Goal: Task Accomplishment & Management: Use online tool/utility

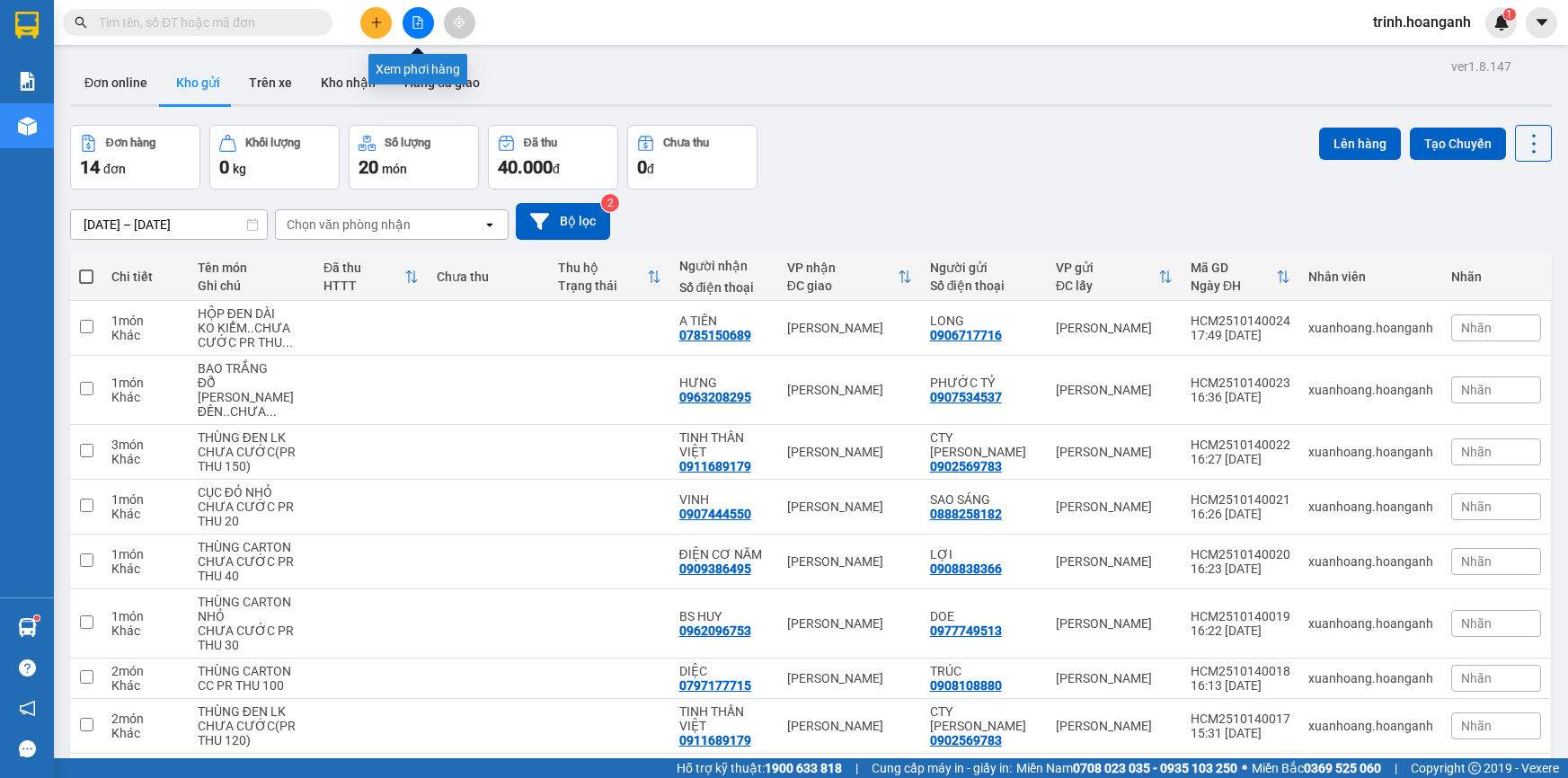
click at [404, 26] on button at bounding box center [418, 23] width 32 height 32
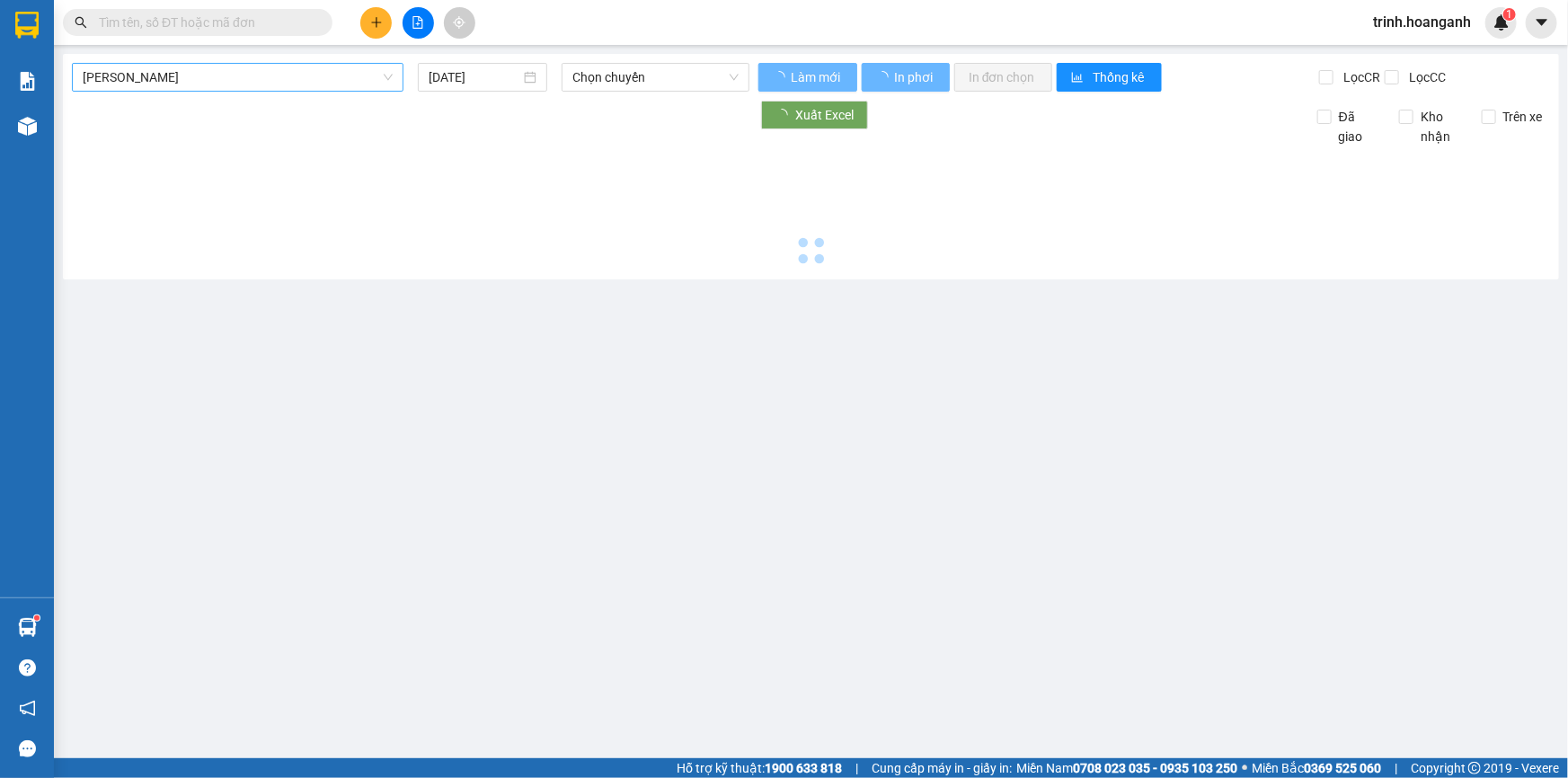
click at [345, 81] on span "[PERSON_NAME]" at bounding box center [238, 77] width 310 height 27
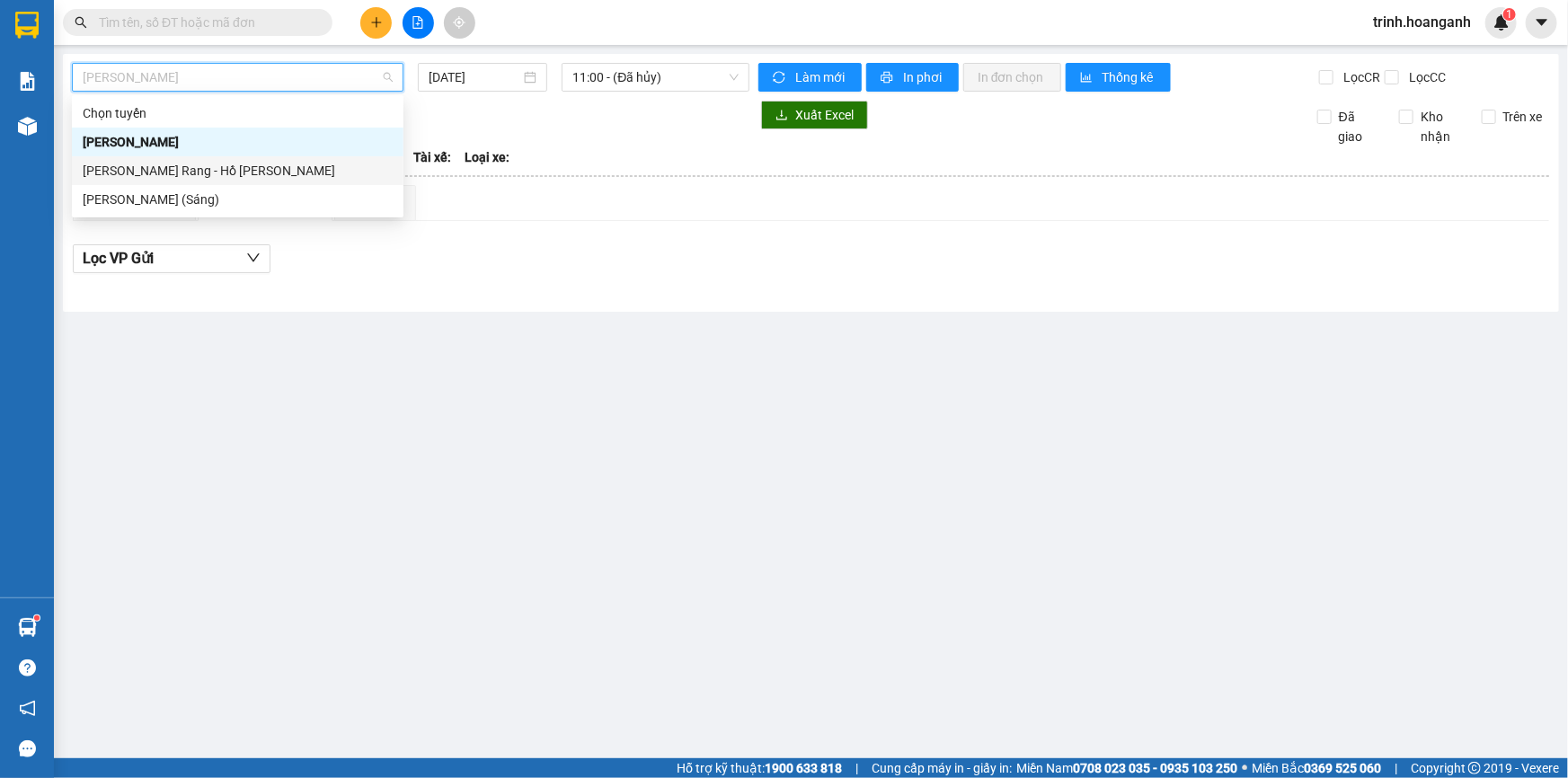
click at [372, 164] on div "[PERSON_NAME] Rang - Hồ [PERSON_NAME]" at bounding box center [238, 170] width 310 height 19
type input "[DATE]"
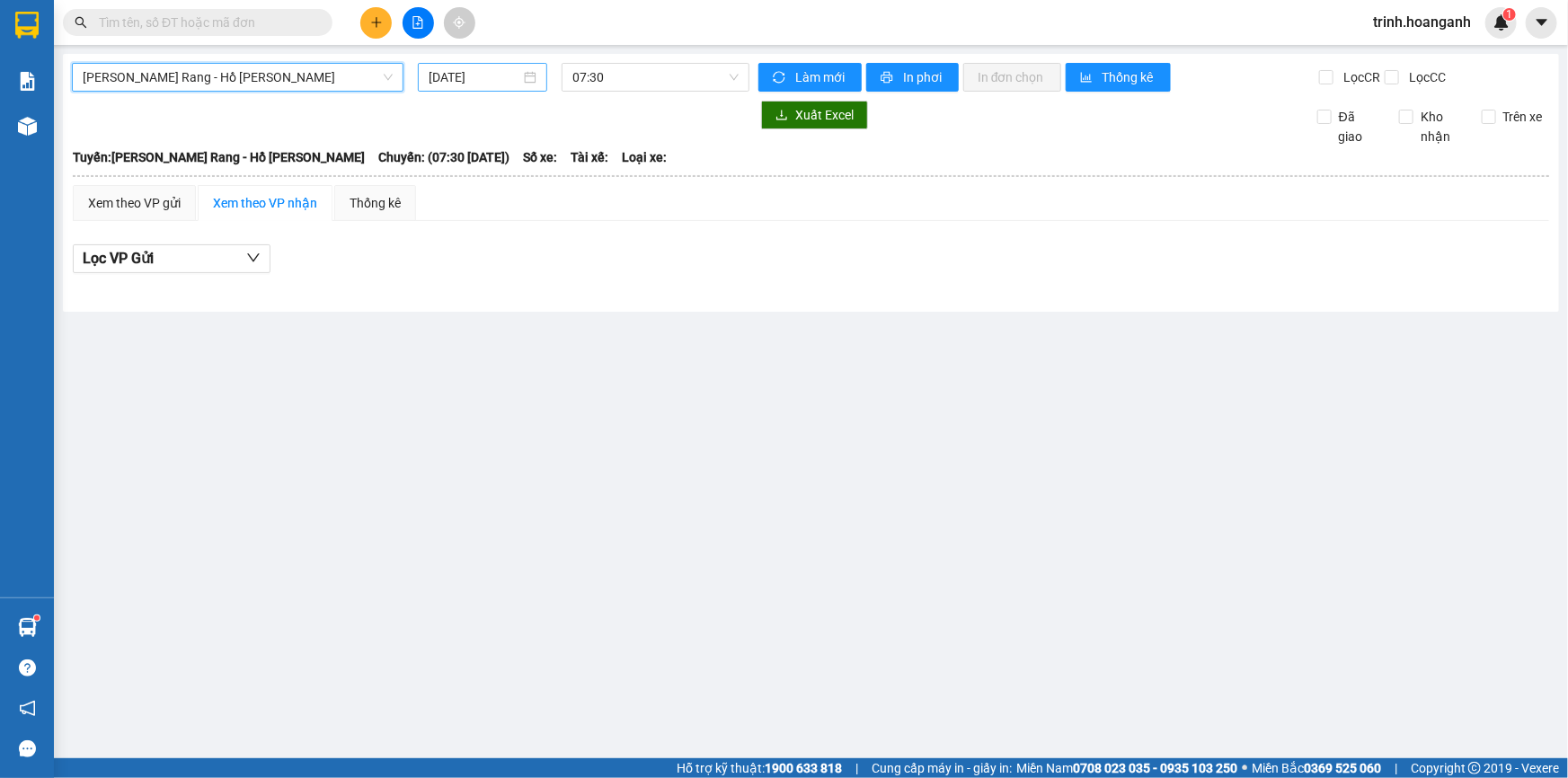
click at [487, 75] on input "[DATE]" at bounding box center [474, 77] width 92 height 19
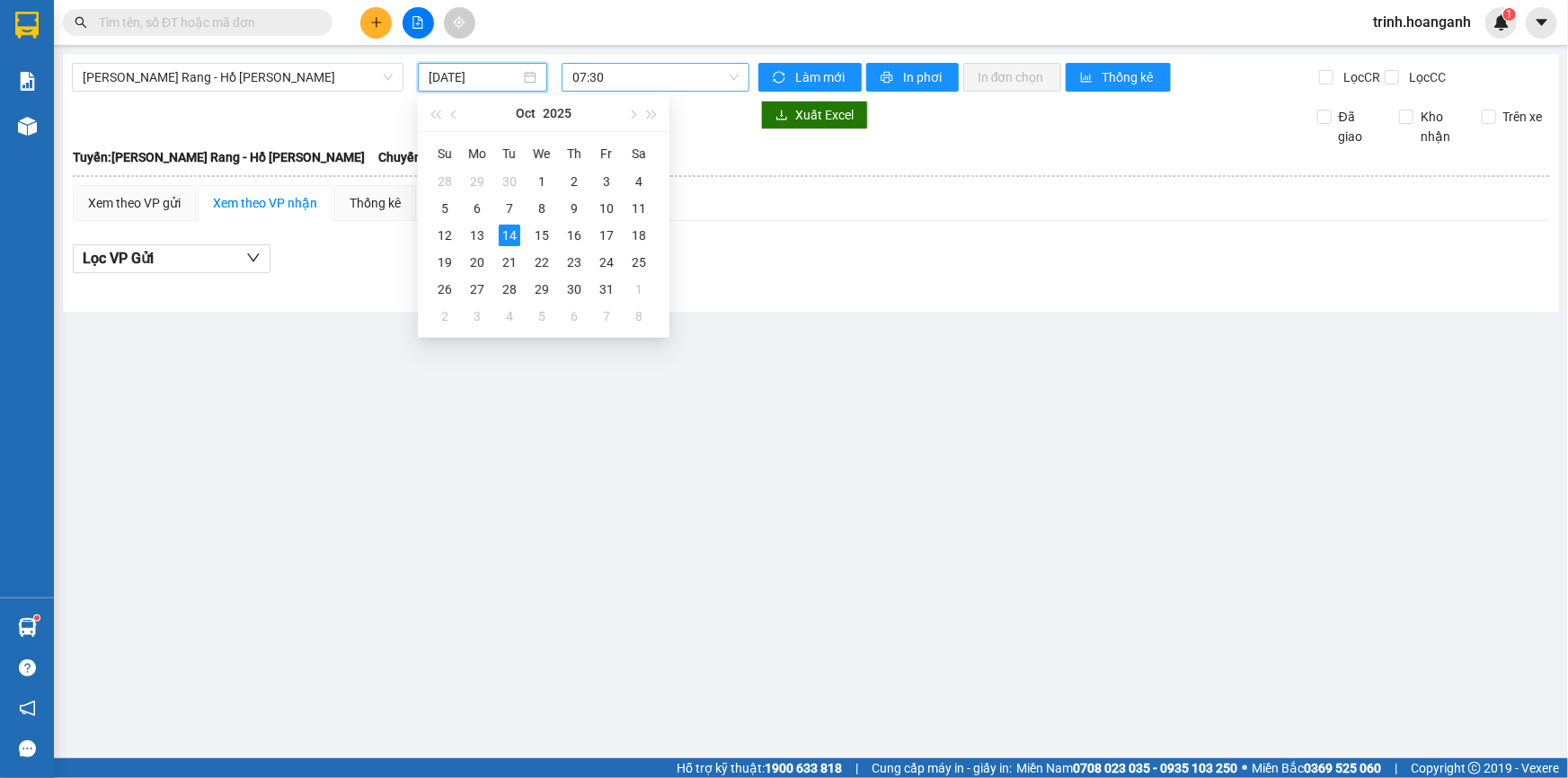
click at [620, 84] on span "07:30" at bounding box center [655, 77] width 166 height 27
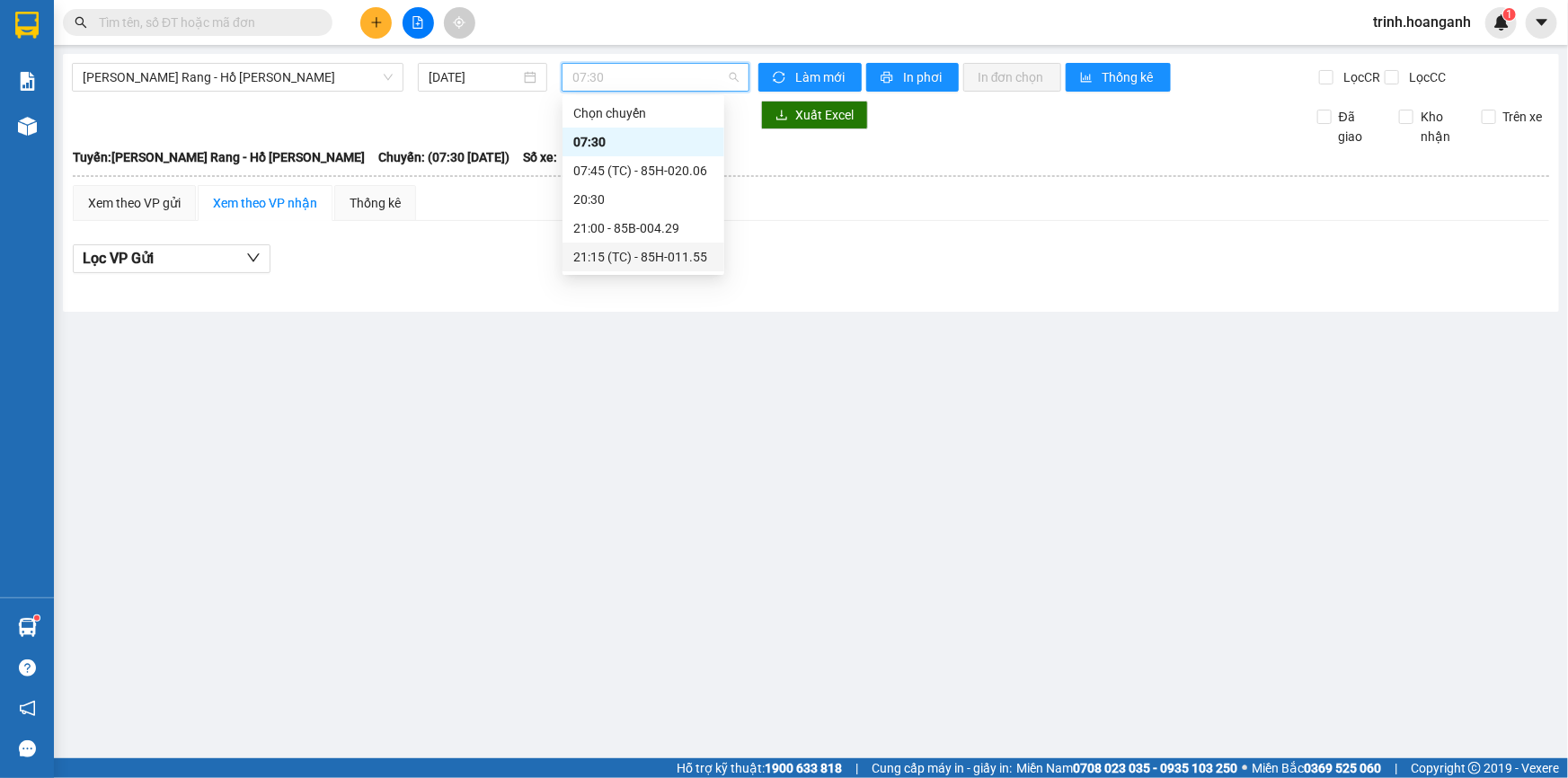
click at [625, 256] on div "21:15 (TC) - 85H-011.55" at bounding box center [643, 256] width 140 height 19
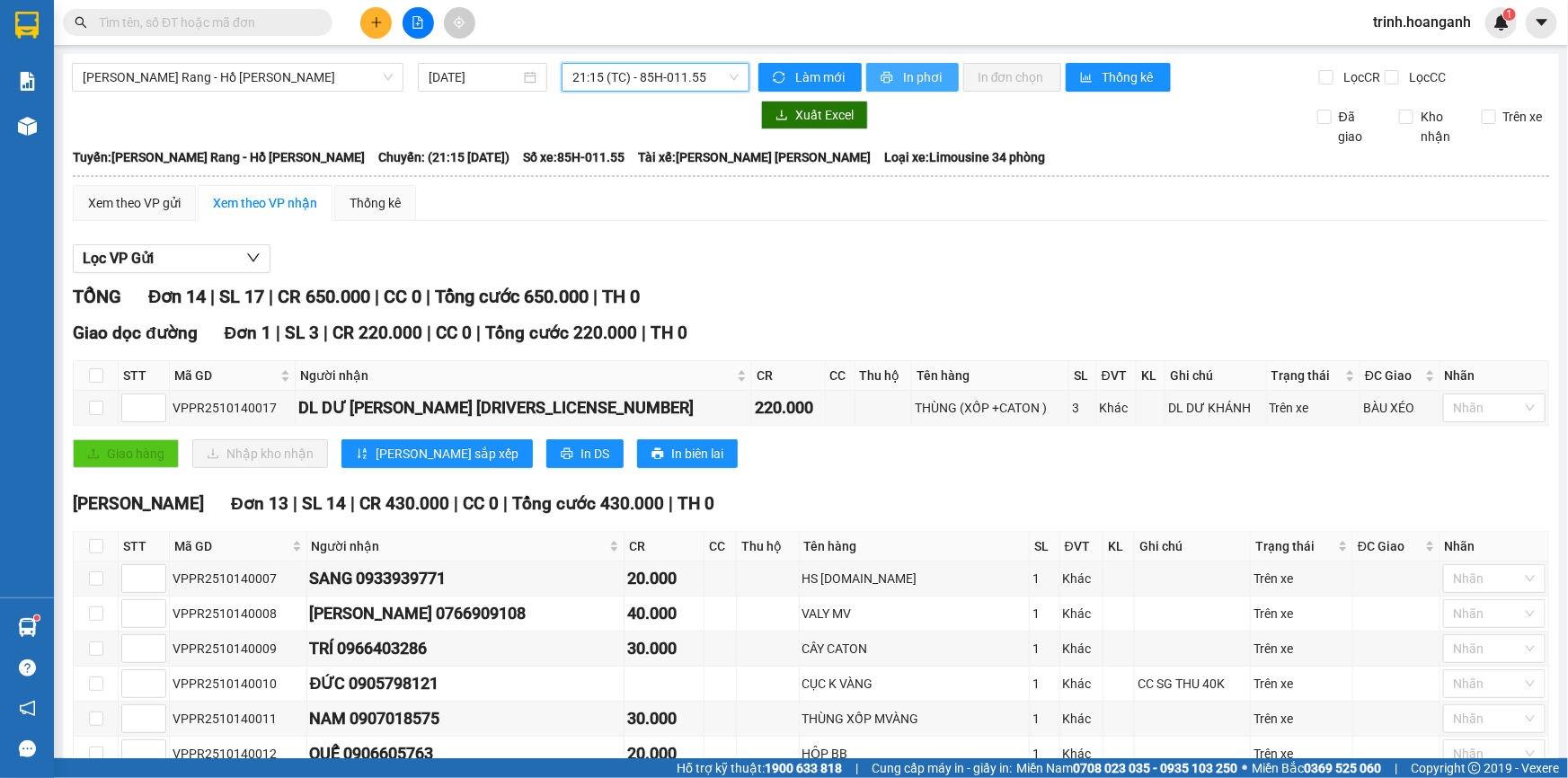
click at [913, 72] on span "In phơi" at bounding box center [923, 77] width 41 height 19
